Goal: Information Seeking & Learning: Learn about a topic

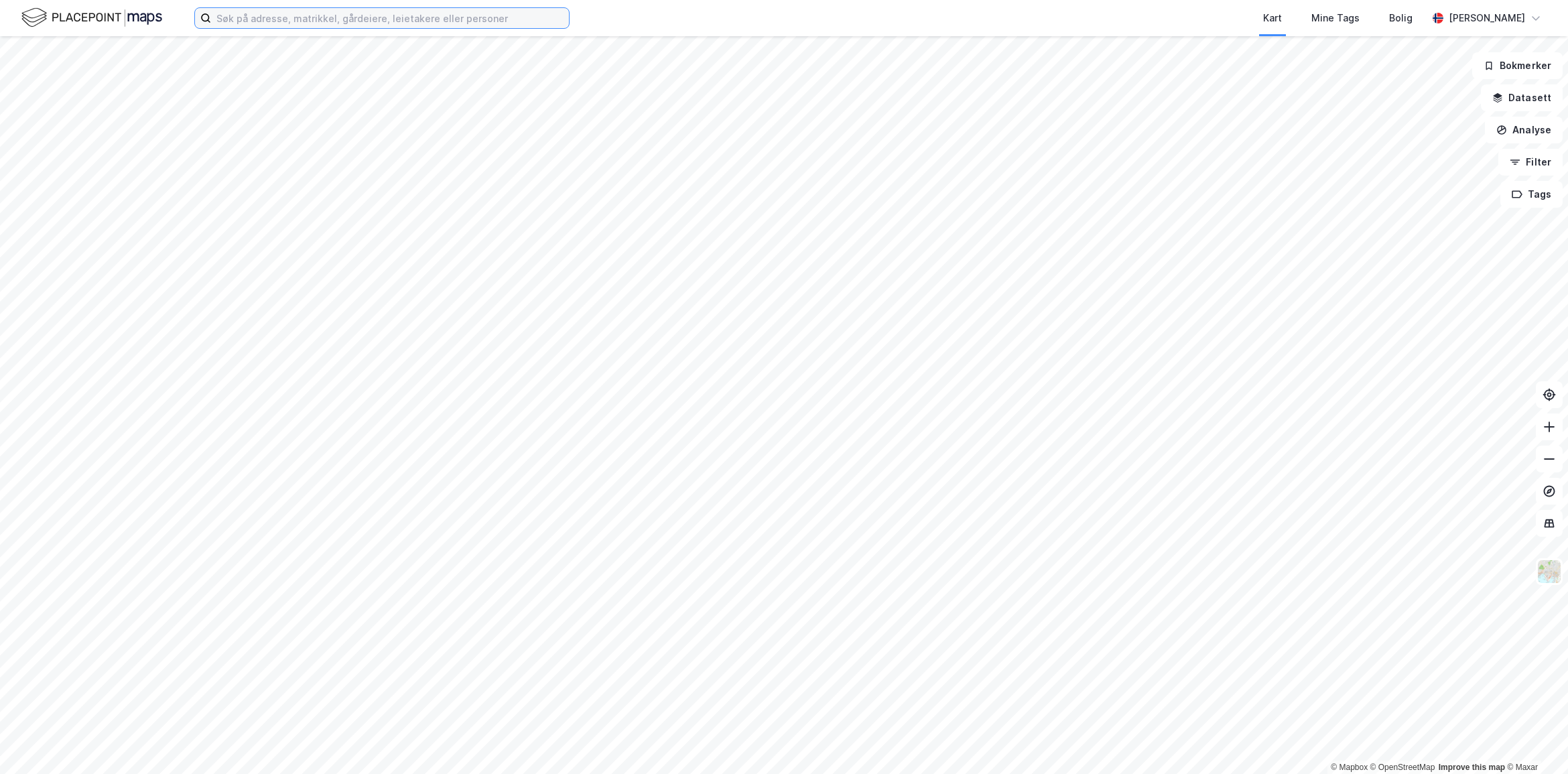
click at [288, 19] on input at bounding box center [390, 18] width 358 height 20
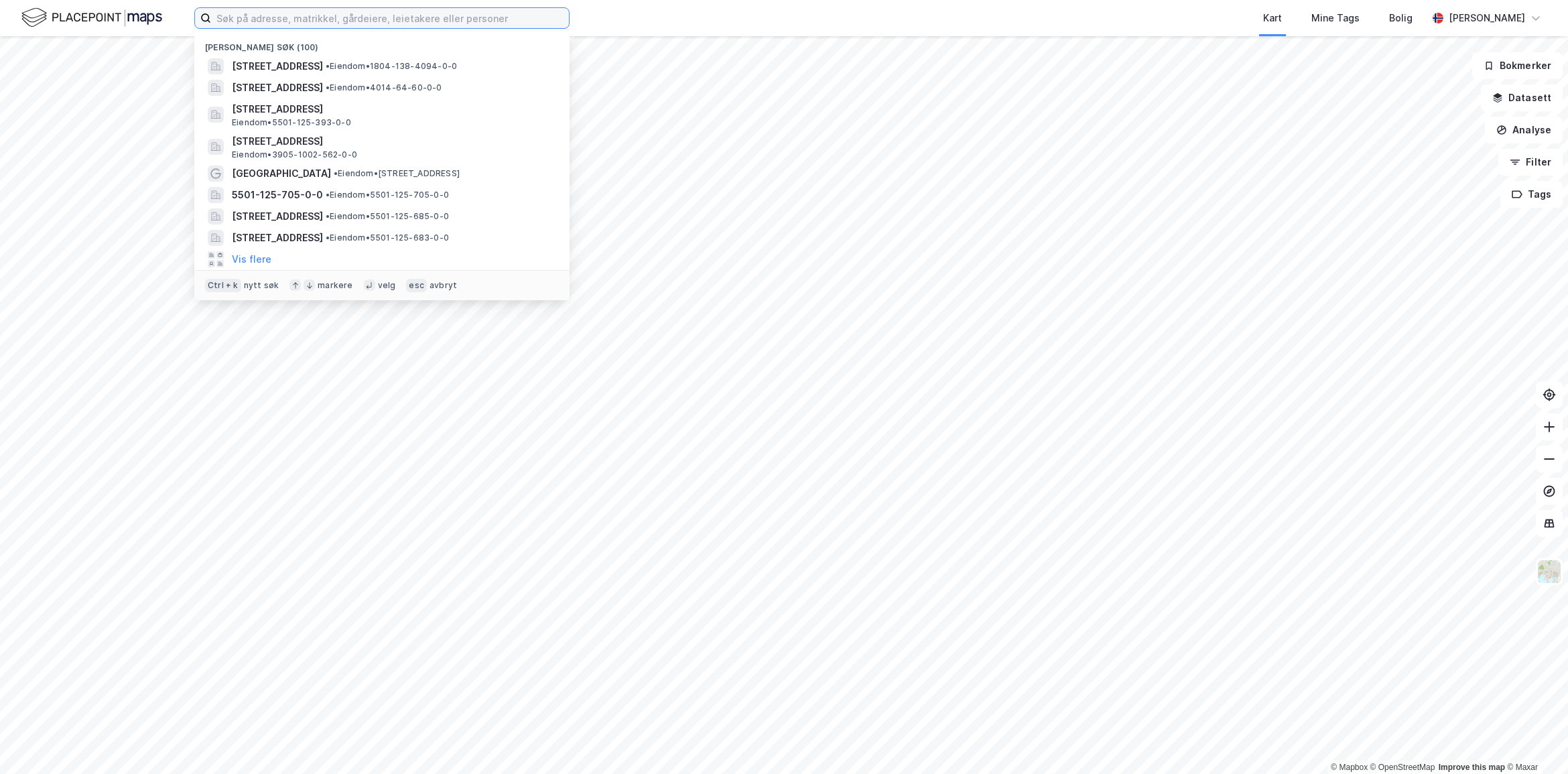
click at [310, 8] on input at bounding box center [390, 18] width 358 height 20
paste input "Dreyfushammarn 11"
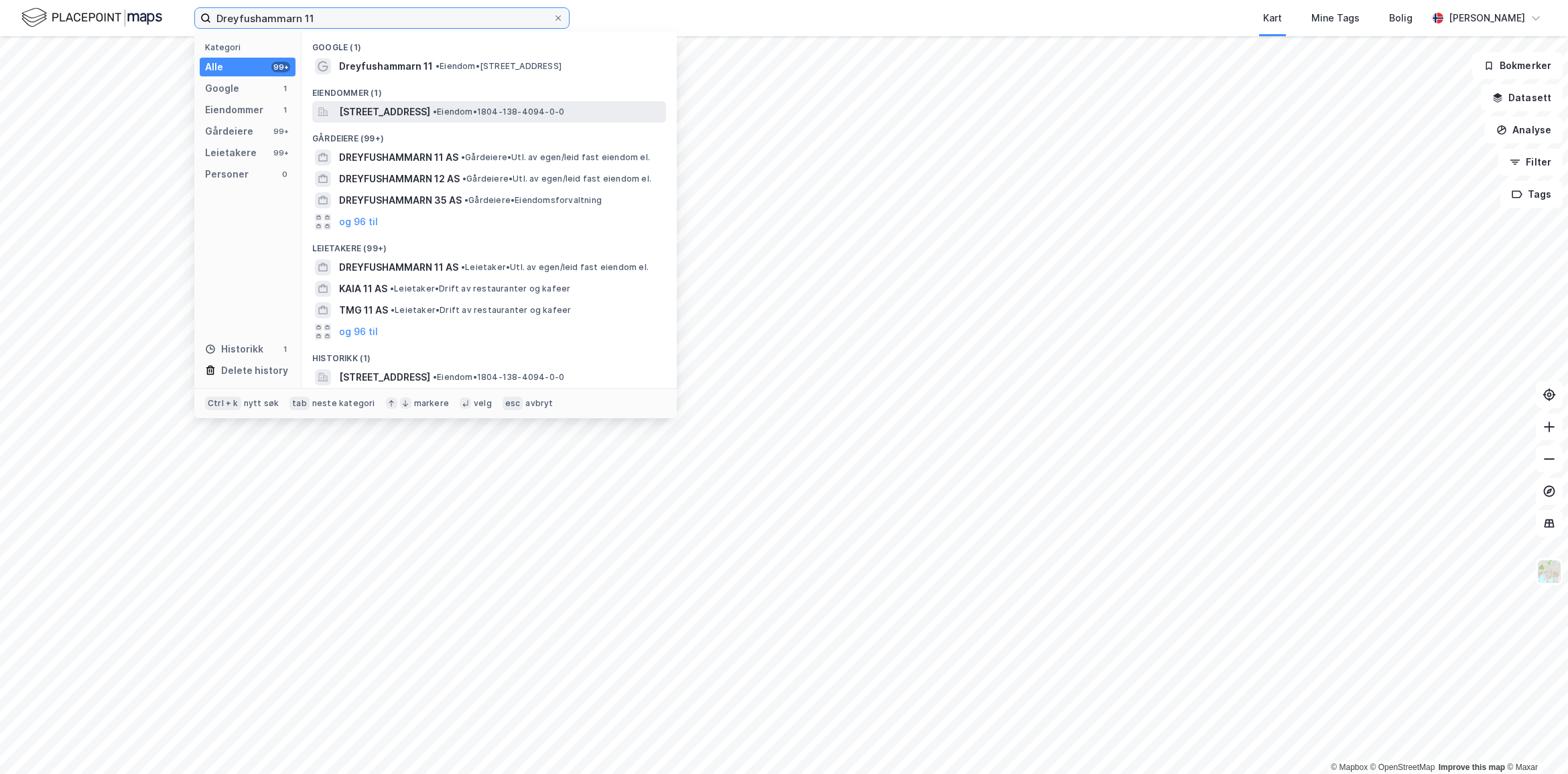
type input "Dreyfushammarn 11"
click at [416, 115] on span "[STREET_ADDRESS]" at bounding box center [385, 112] width 92 height 16
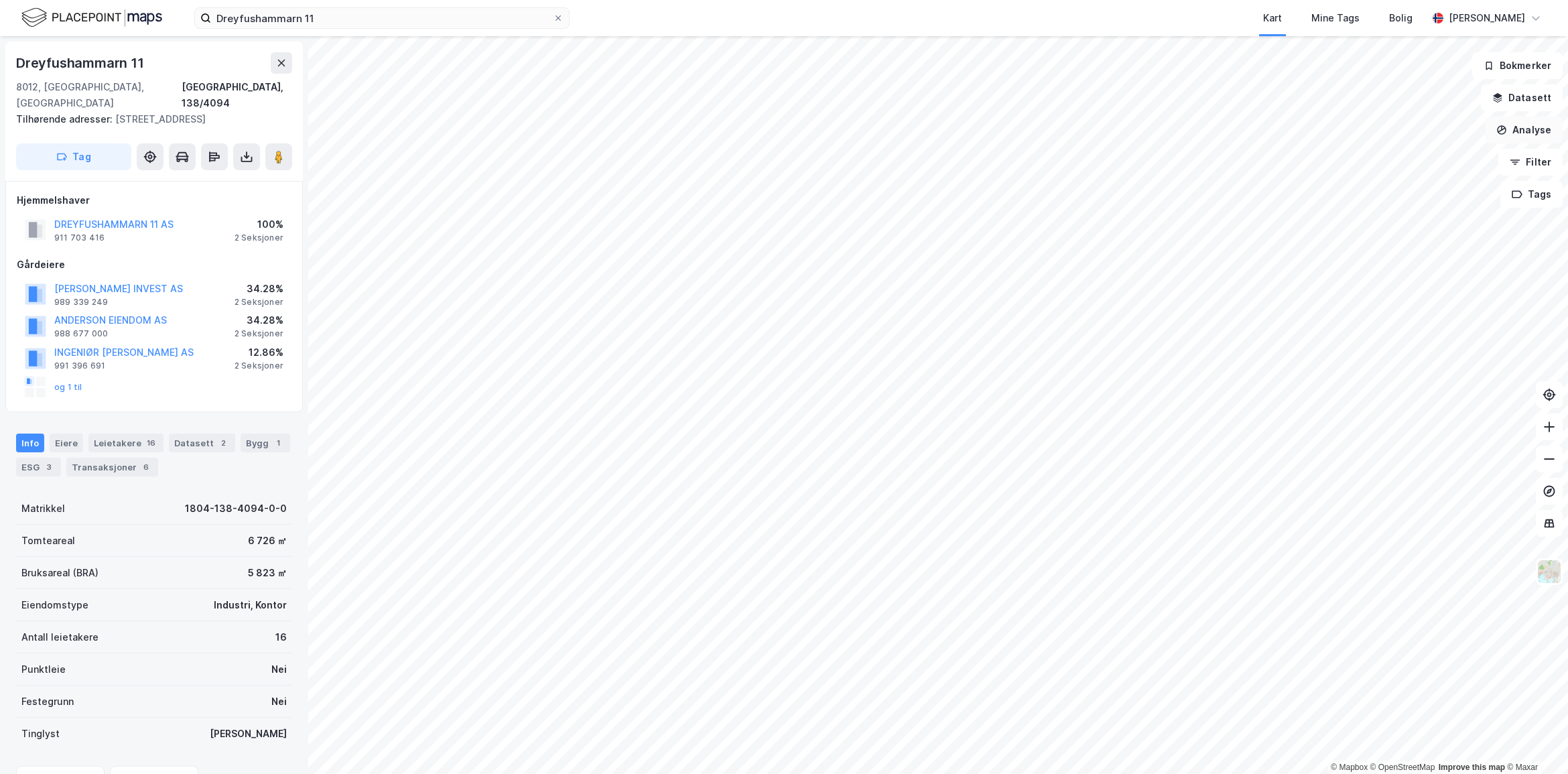
click at [1504, 118] on button "Analyse" at bounding box center [1524, 130] width 78 height 27
click at [1429, 159] on div "Tegn område" at bounding box center [1407, 158] width 116 height 12
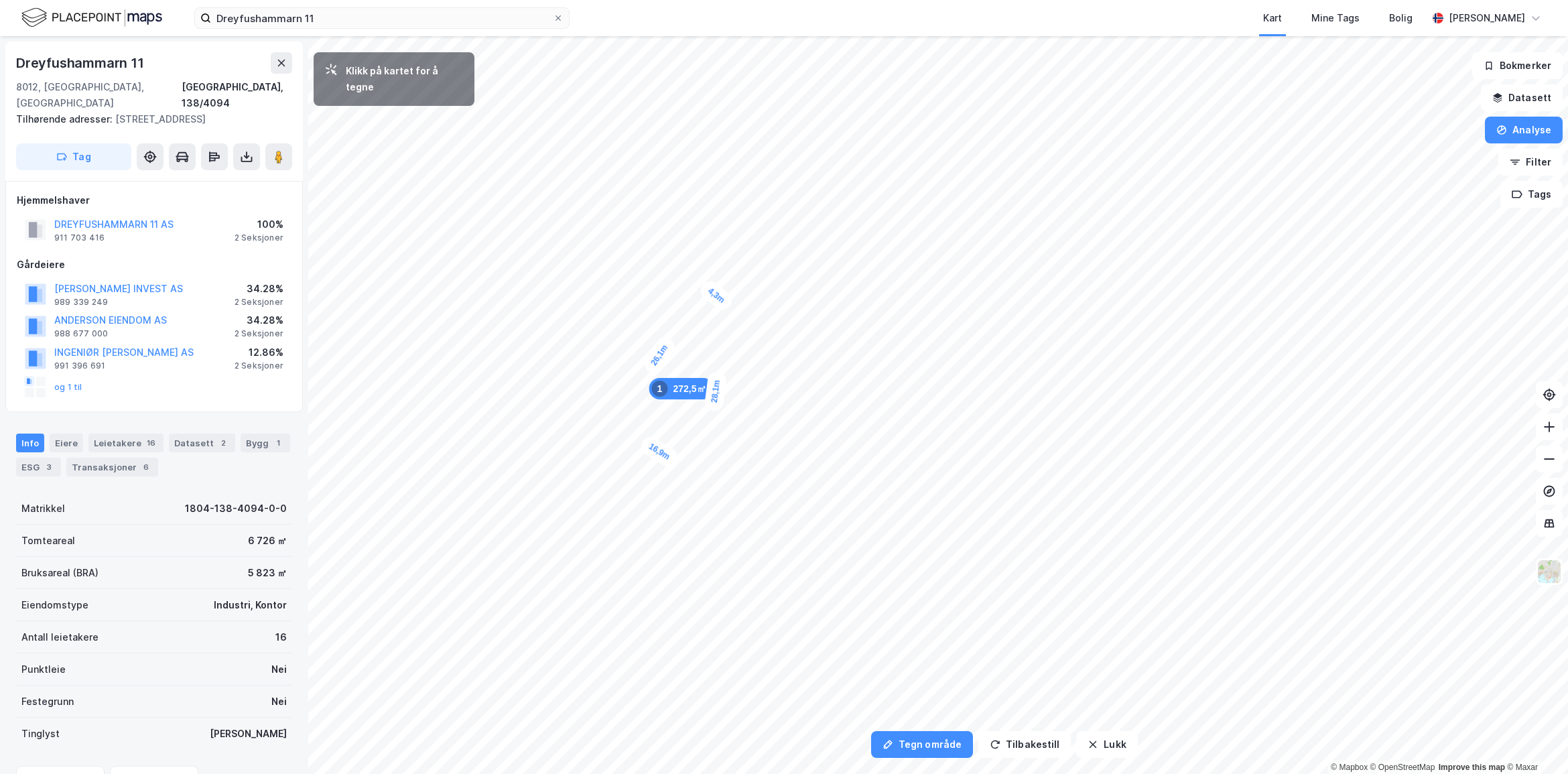
click at [727, 305] on div "4,3m" at bounding box center [717, 295] width 39 height 36
click at [977, 467] on div "4,8m" at bounding box center [965, 458] width 39 height 34
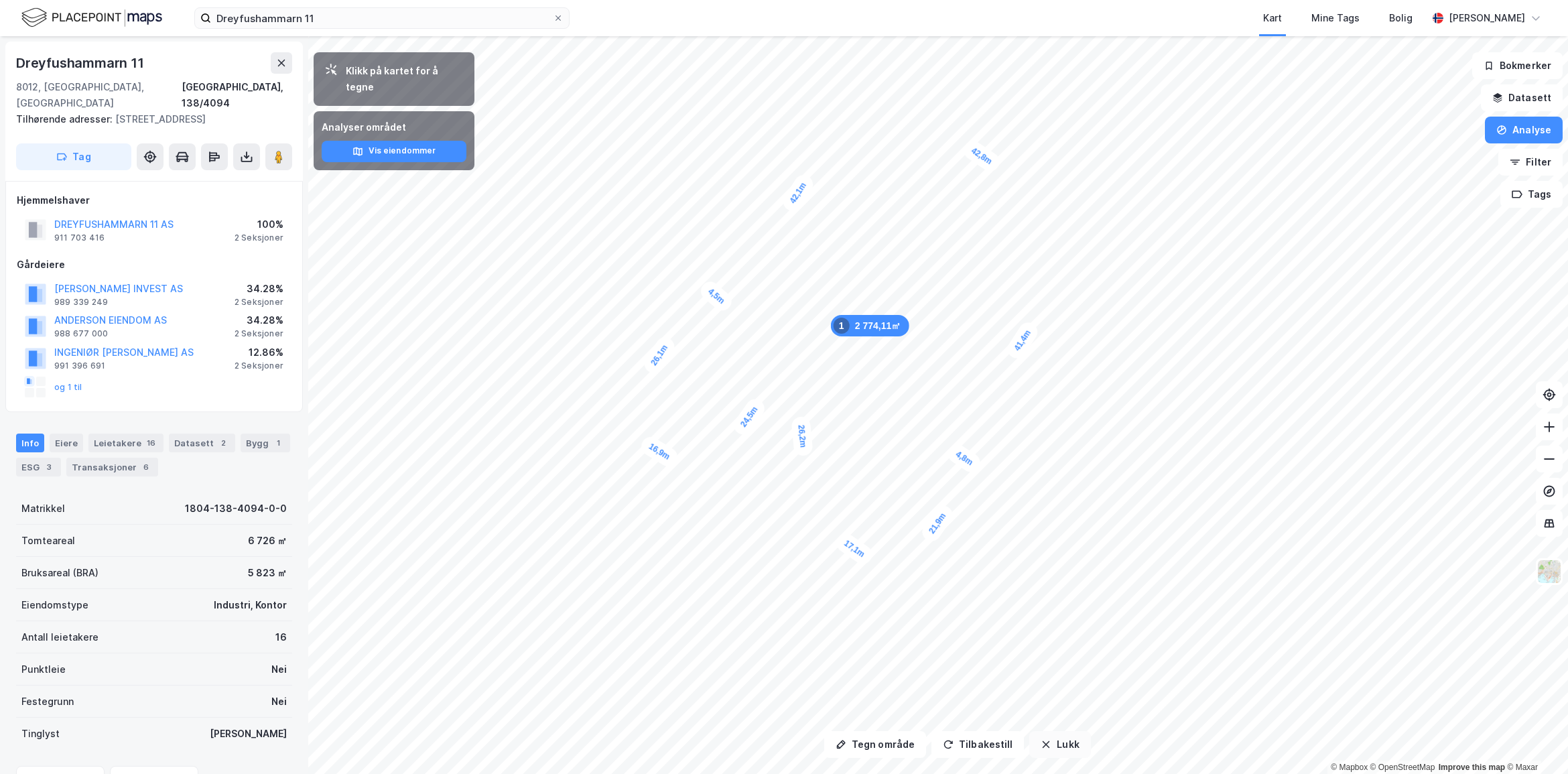
click at [1045, 741] on icon "button" at bounding box center [1046, 745] width 11 height 11
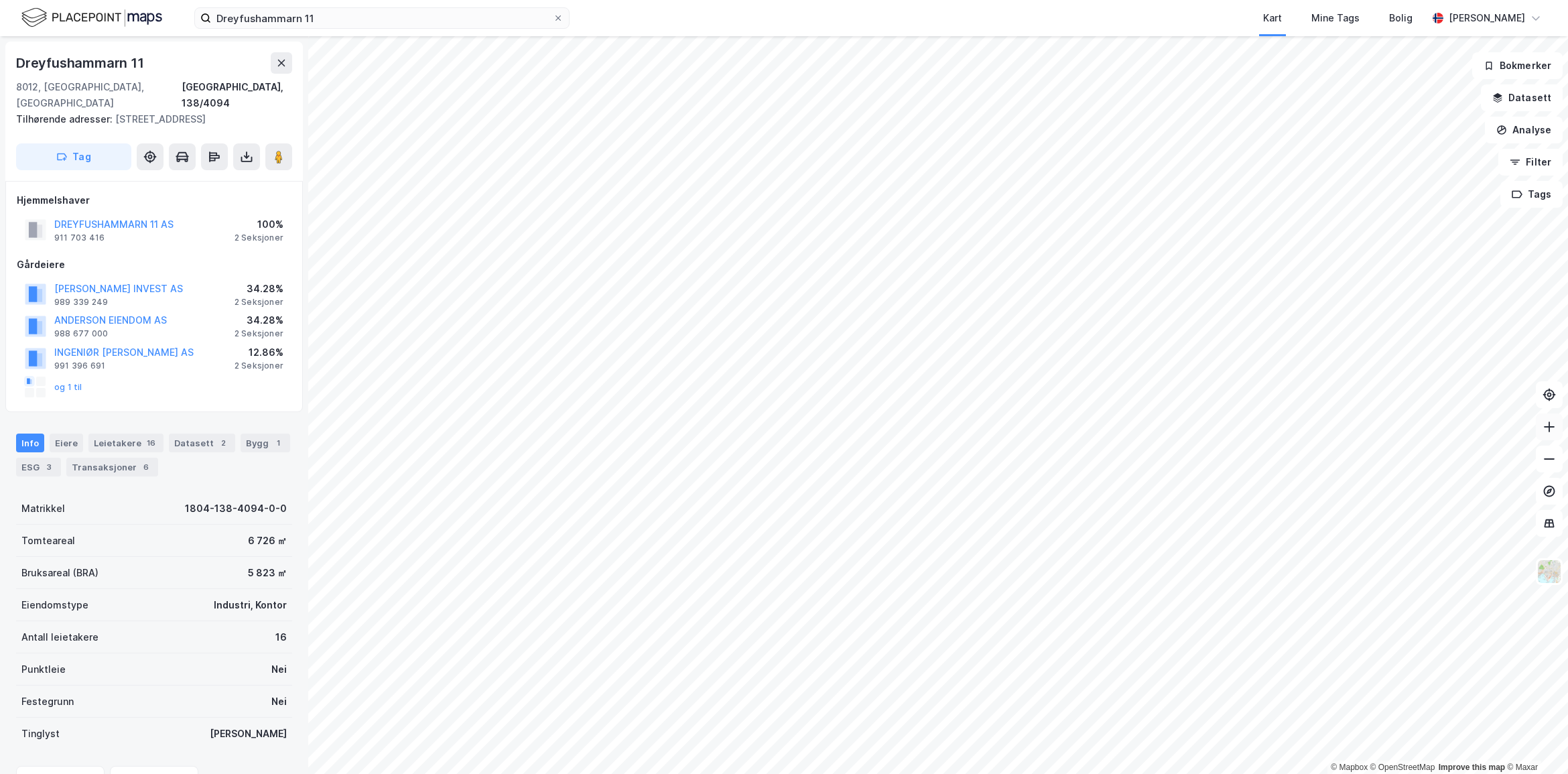
click at [1552, 437] on button at bounding box center [1549, 427] width 27 height 27
click at [1550, 457] on icon at bounding box center [1549, 458] width 13 height 13
click at [1529, 133] on button "Analyse" at bounding box center [1524, 130] width 78 height 27
click at [1418, 163] on div "Tegn område" at bounding box center [1407, 158] width 116 height 12
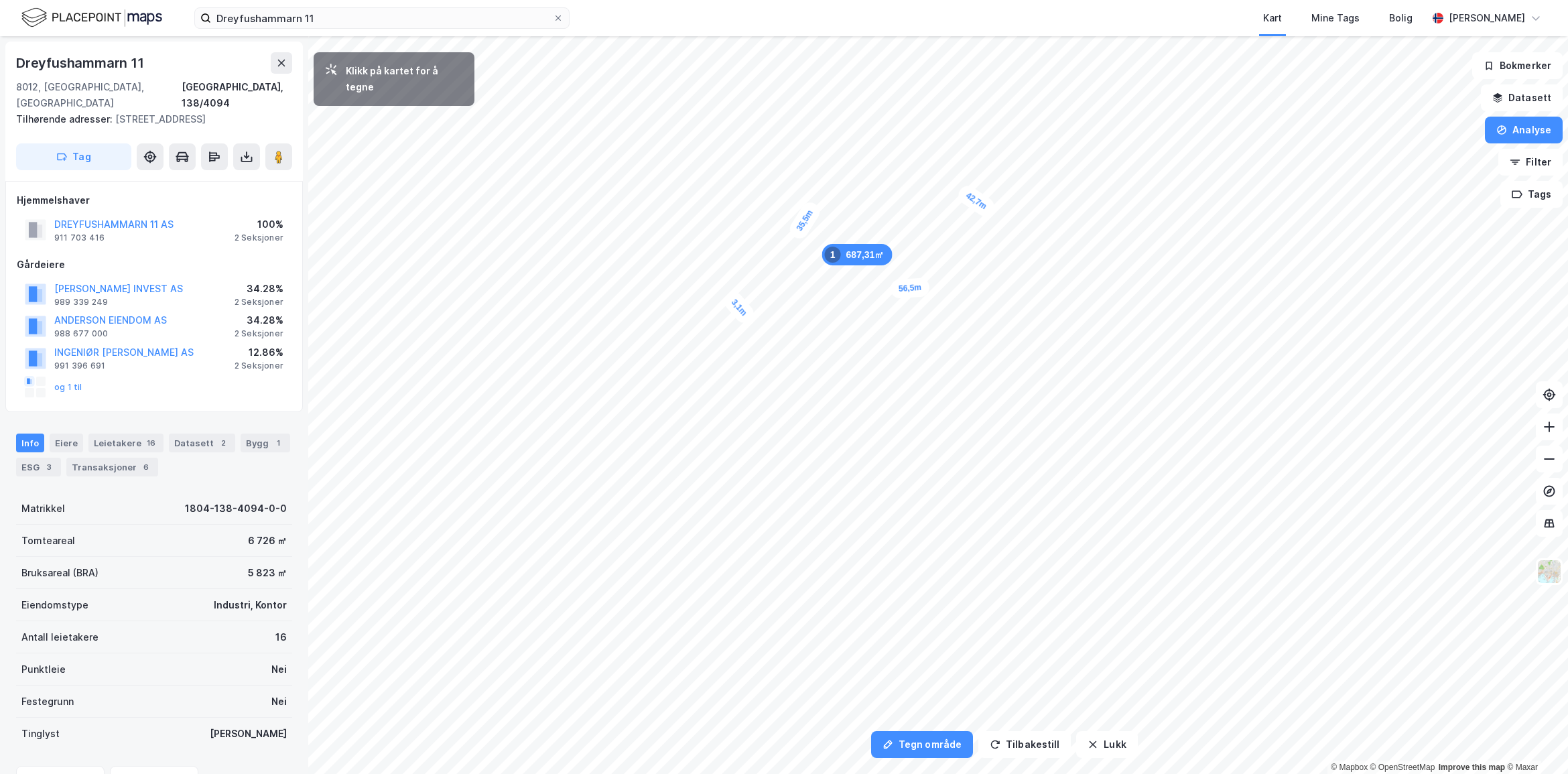
click at [732, 300] on div "3,1m" at bounding box center [740, 307] width 37 height 38
click at [1120, 752] on button "Lukk" at bounding box center [1107, 745] width 61 height 27
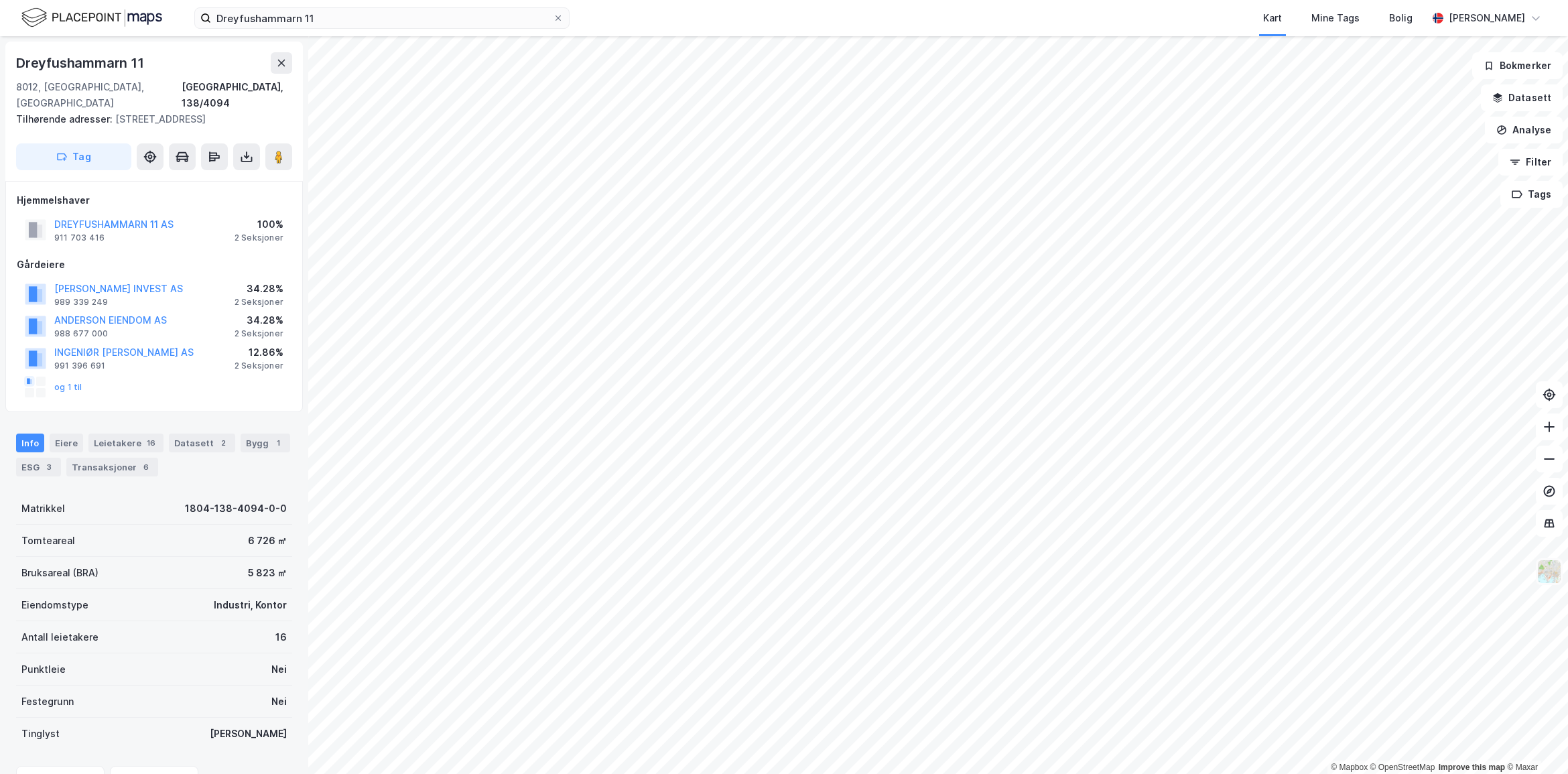
click at [1559, 570] on img at bounding box center [1549, 572] width 26 height 26
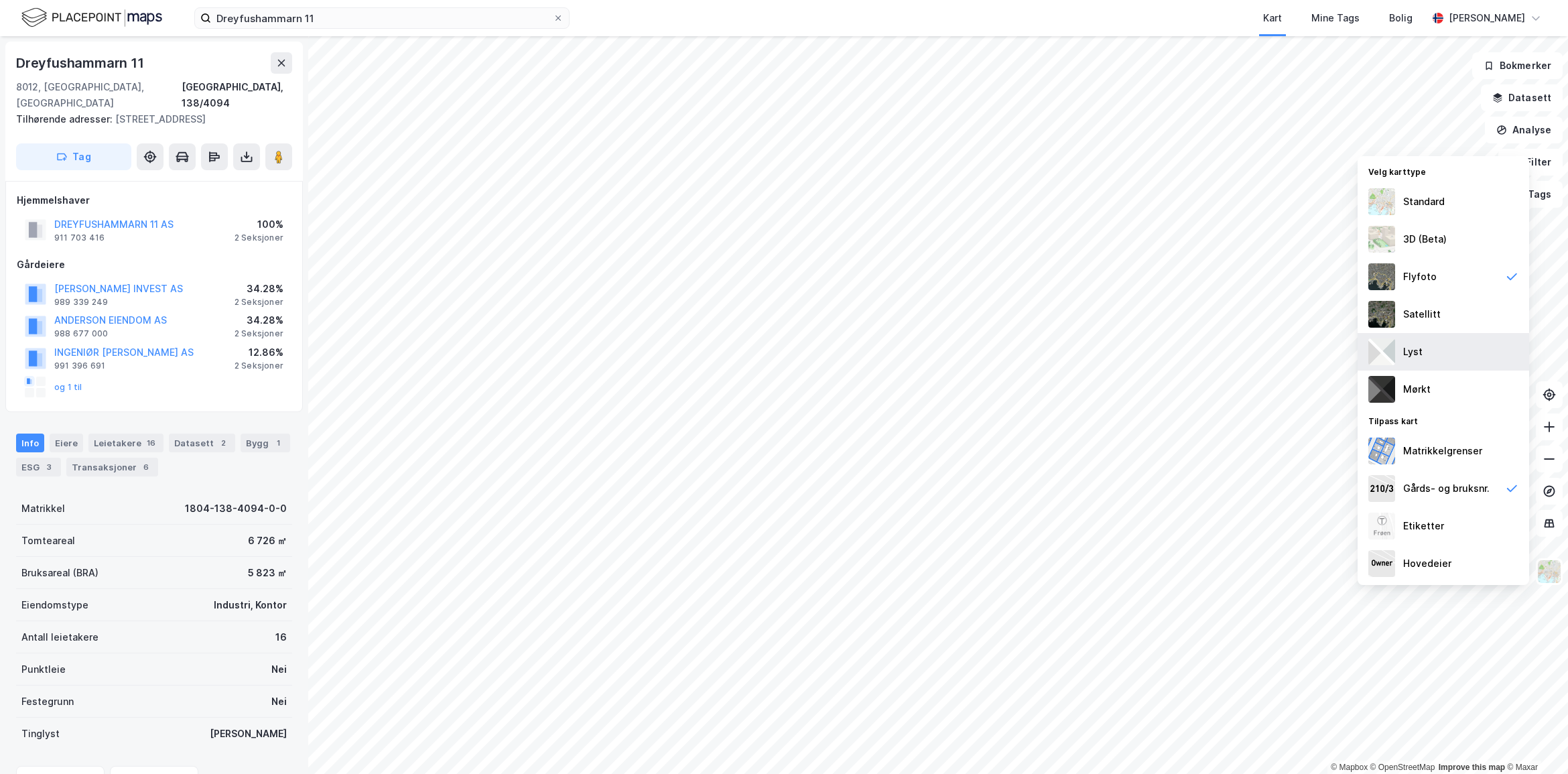
click at [1454, 353] on div "Lyst" at bounding box center [1443, 352] width 171 height 37
click at [271, 437] on div "1" at bounding box center [278, 443] width 13 height 13
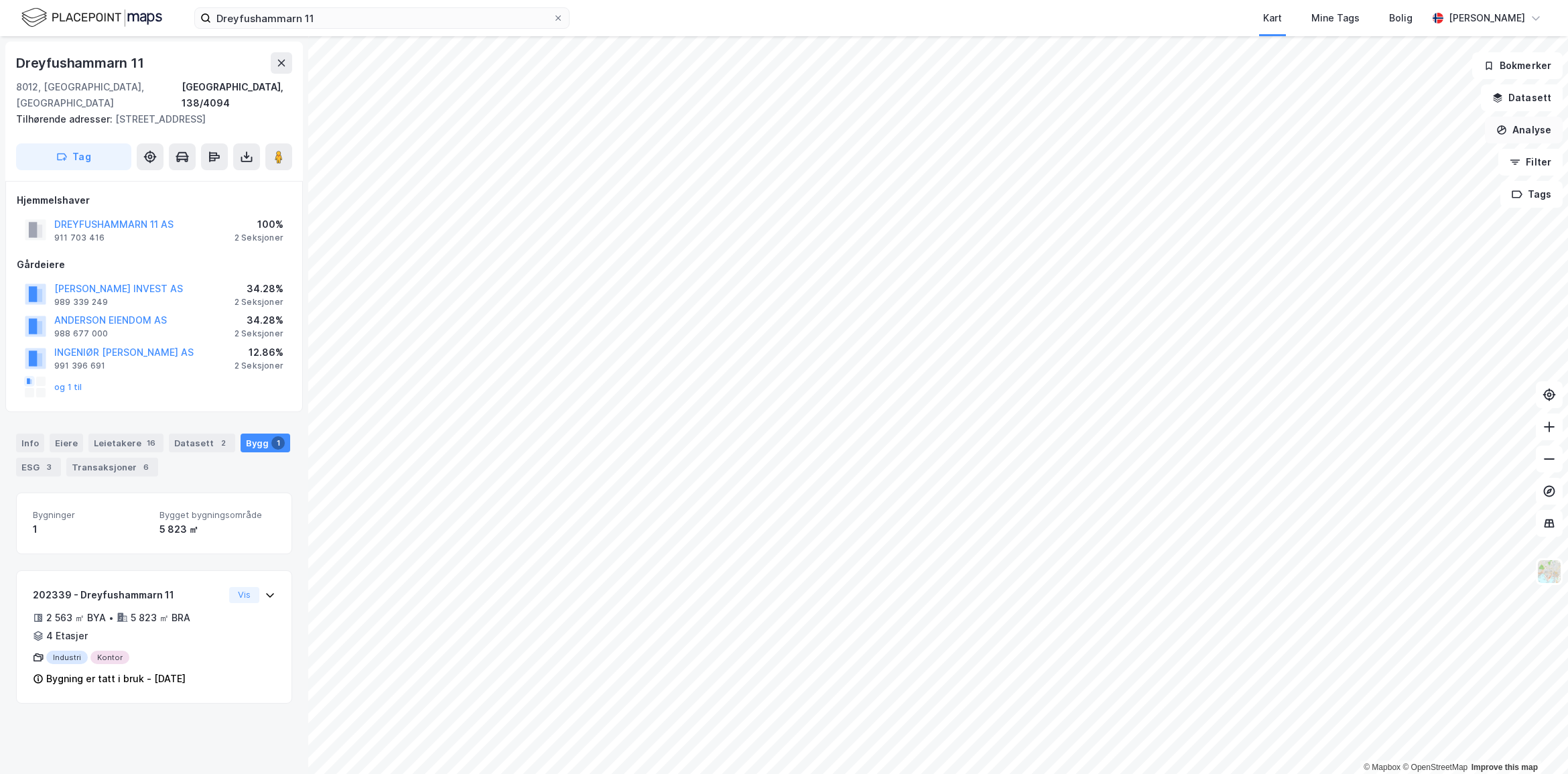
click at [1535, 127] on button "Analyse" at bounding box center [1524, 130] width 78 height 27
click at [1425, 161] on div "Tegn område" at bounding box center [1407, 158] width 116 height 12
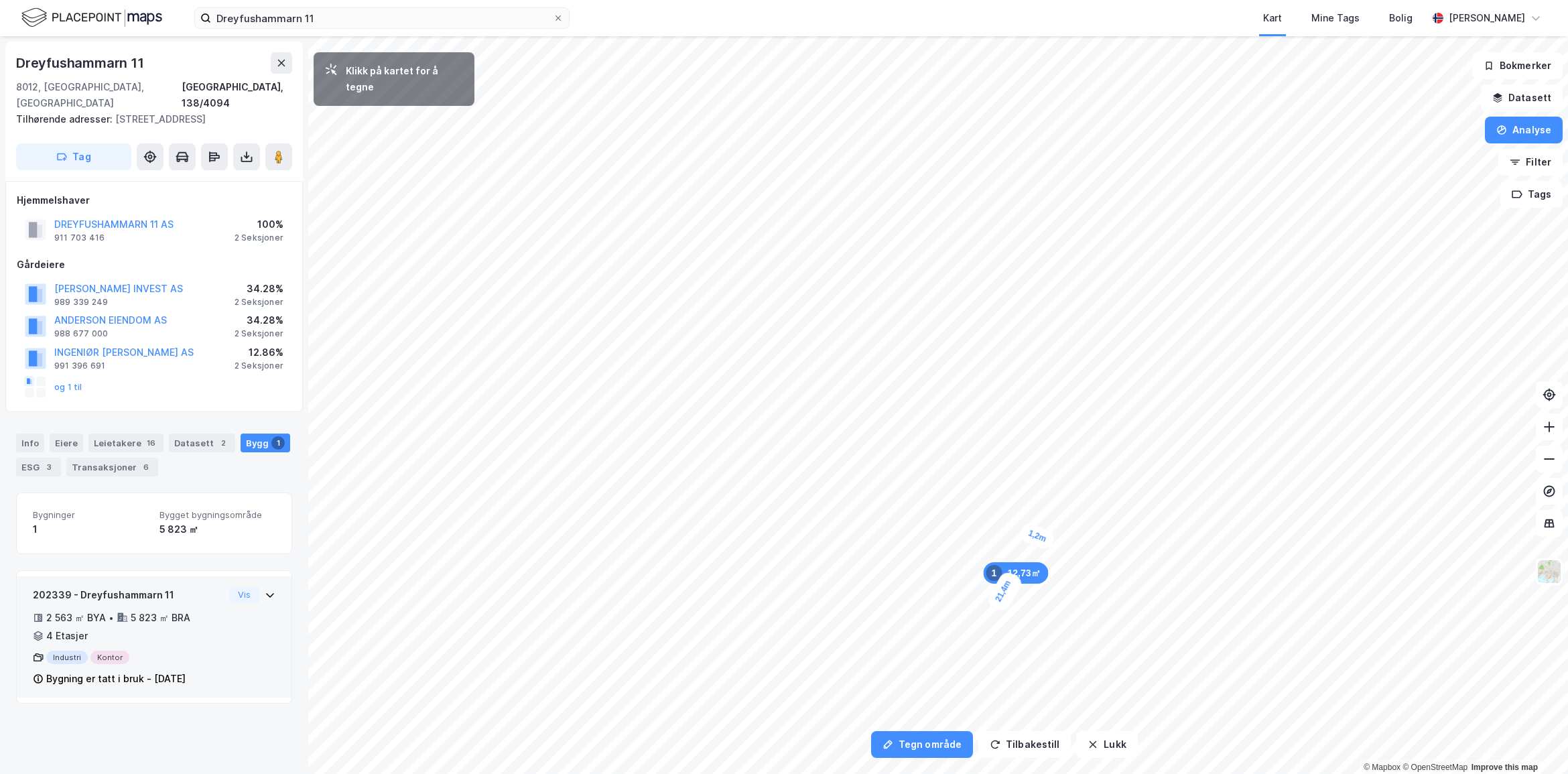
click at [1034, 534] on div "1,2m" at bounding box center [1038, 536] width 39 height 30
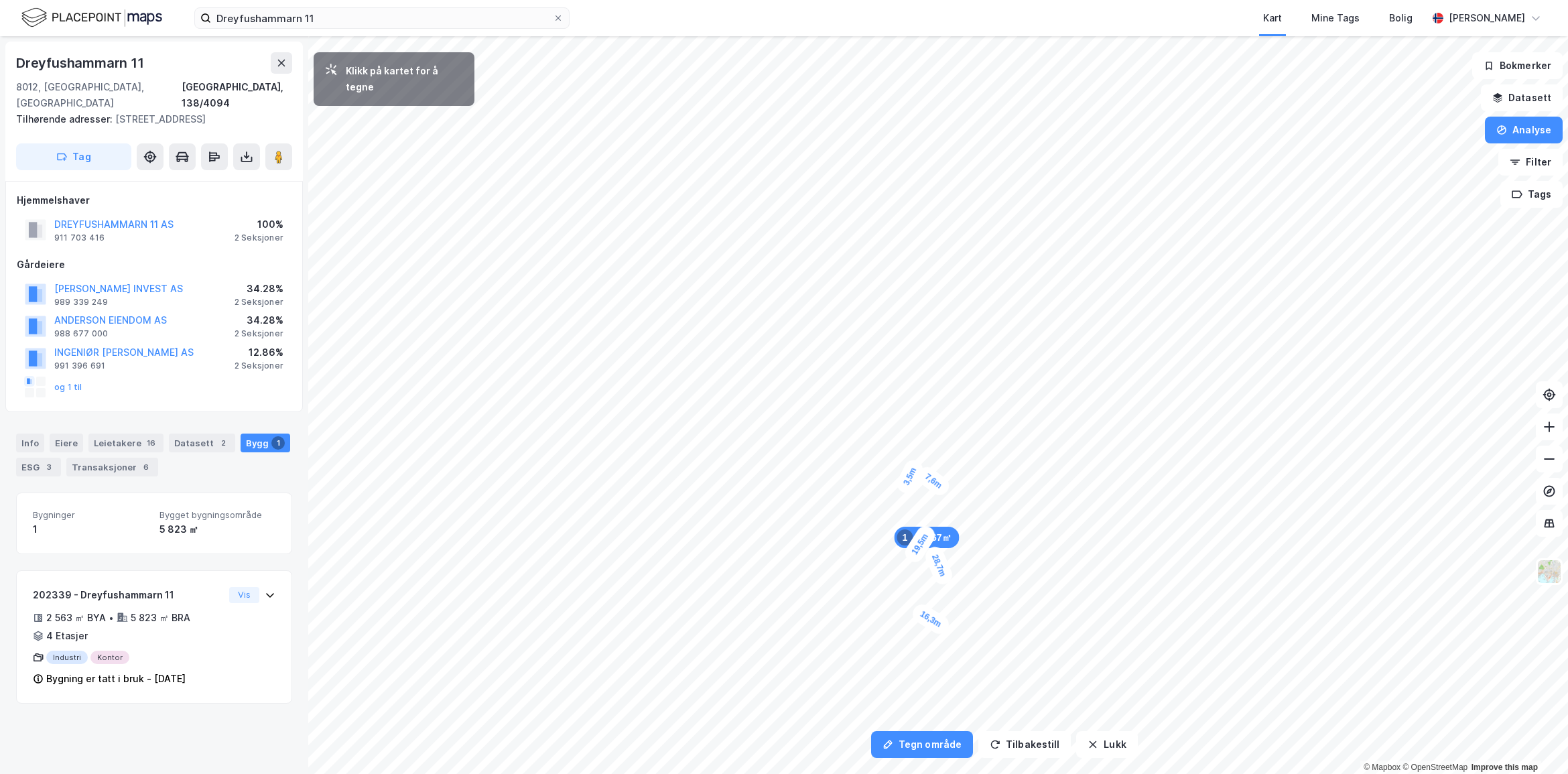
click at [903, 486] on div "3,5m" at bounding box center [910, 476] width 32 height 39
click at [886, 476] on div "3,1m" at bounding box center [896, 482] width 39 height 35
click at [900, 454] on div "4,3m" at bounding box center [893, 466] width 34 height 39
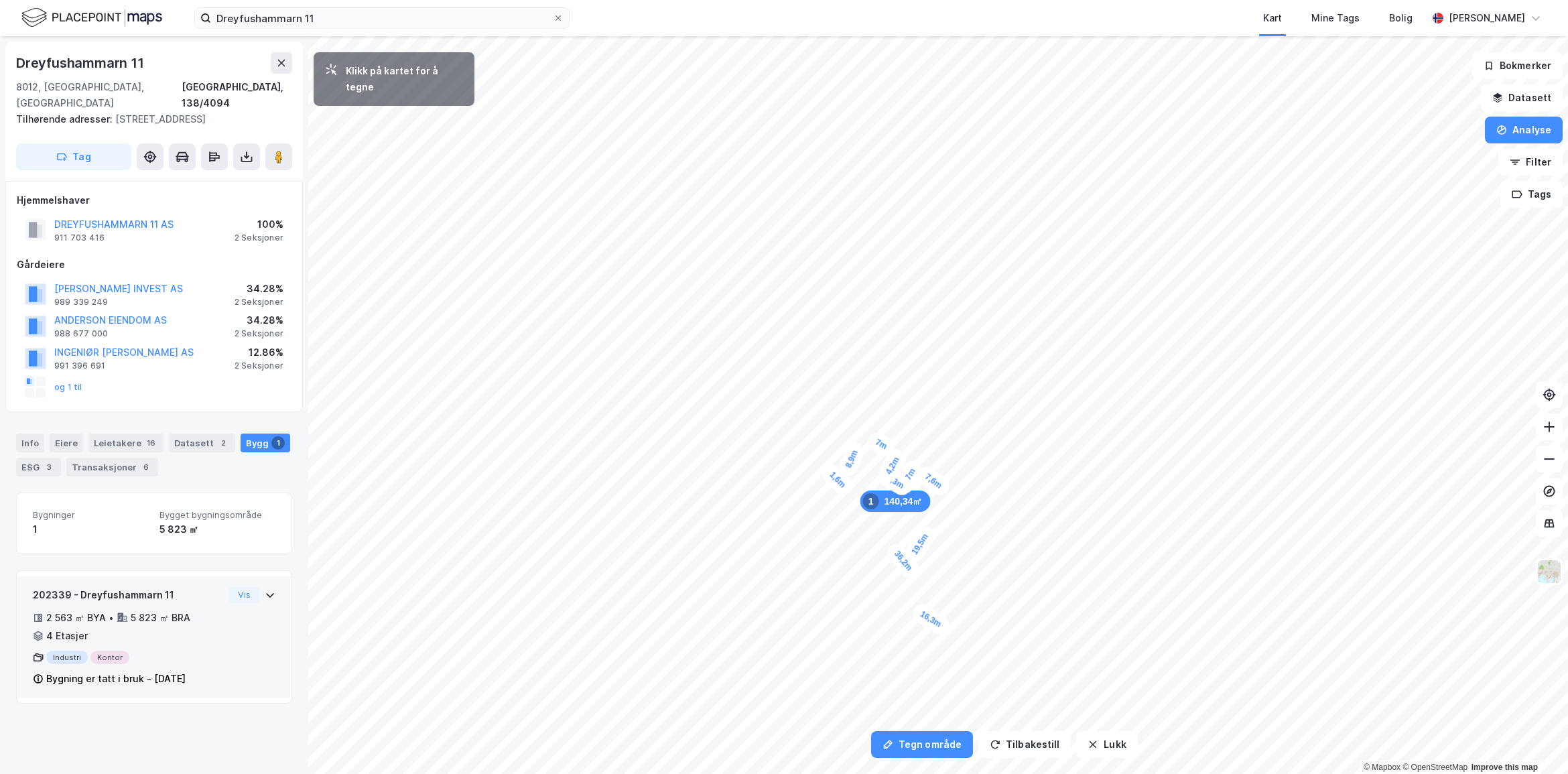
click at [833, 476] on div "1,6m" at bounding box center [838, 480] width 37 height 37
click at [789, 378] on div "1,6m" at bounding box center [787, 375] width 33 height 39
click at [805, 350] on div "5,1m" at bounding box center [796, 365] width 33 height 39
click at [814, 359] on div "2,3m" at bounding box center [810, 354] width 38 height 37
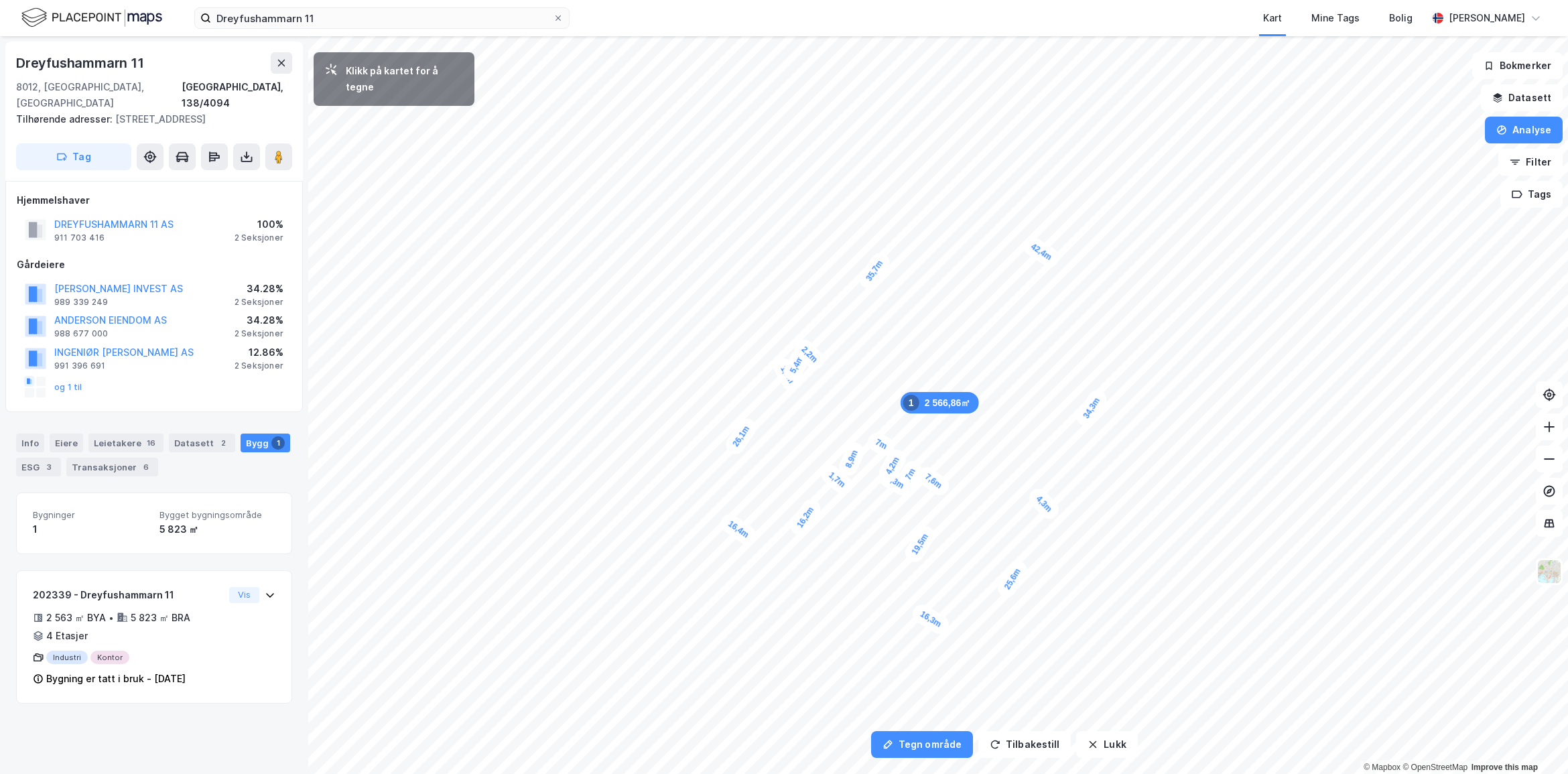
click at [1051, 511] on div "4,3m" at bounding box center [1044, 504] width 37 height 38
click at [1036, 534] on div "4,3m" at bounding box center [1045, 523] width 34 height 39
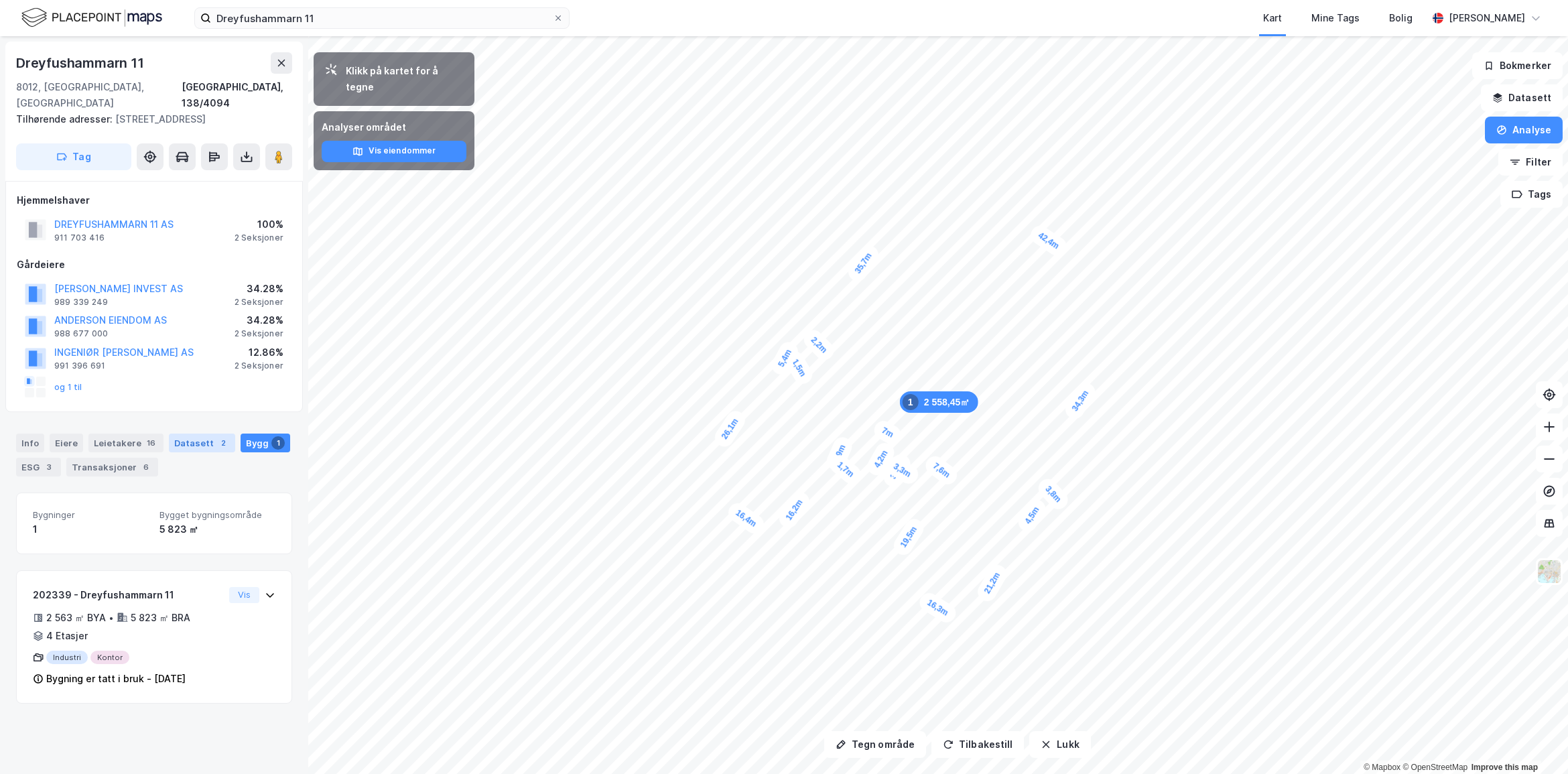
click at [171, 434] on div "Datasett 2" at bounding box center [202, 443] width 67 height 19
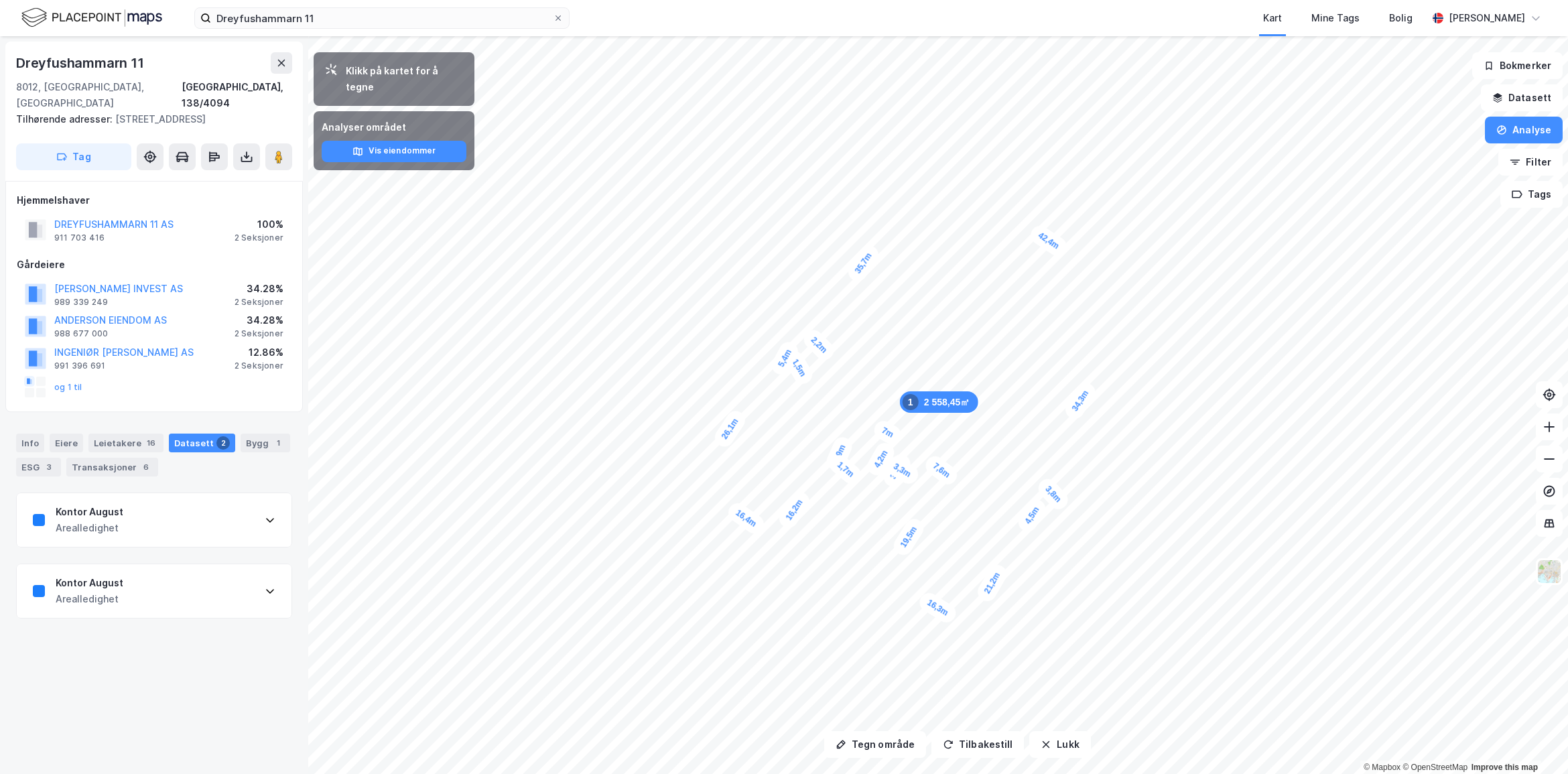
click at [183, 580] on div "Kontor August Arealledighet" at bounding box center [154, 591] width 275 height 54
click at [195, 505] on div "Kontor August Arealledighet" at bounding box center [154, 520] width 275 height 54
